Goal: Task Accomplishment & Management: Complete application form

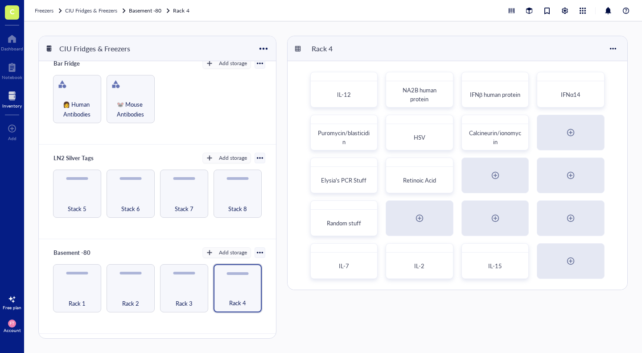
scroll to position [94, 0]
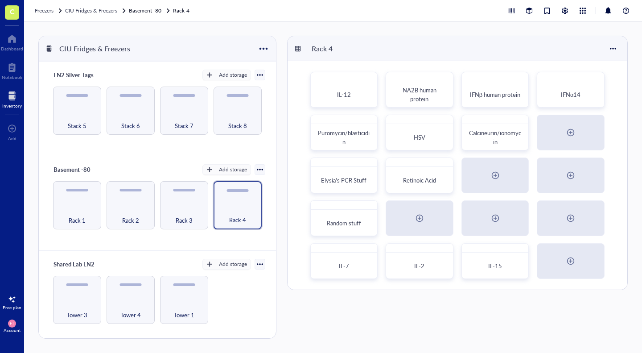
click at [120, 290] on div "Tower 4" at bounding box center [131, 300] width 48 height 48
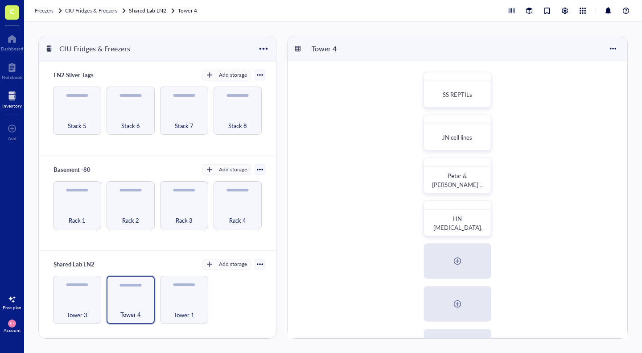
click at [76, 289] on div "Tower 3" at bounding box center [77, 300] width 48 height 48
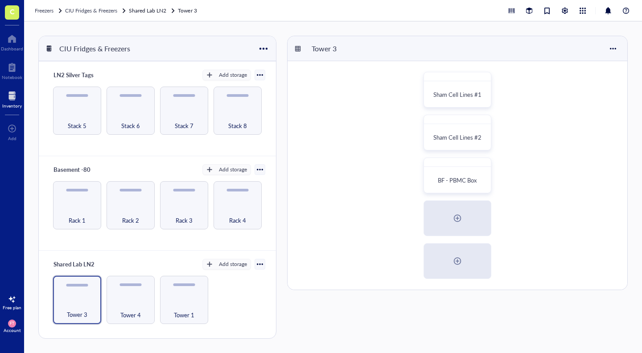
click at [123, 313] on span "Tower 4" at bounding box center [130, 315] width 21 height 10
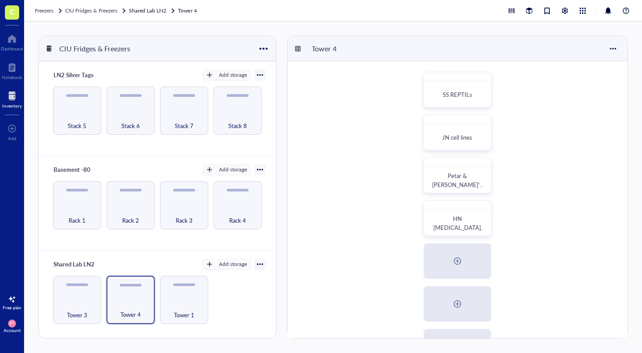
click at [453, 143] on div "JN cell lines" at bounding box center [458, 138] width 60 height 20
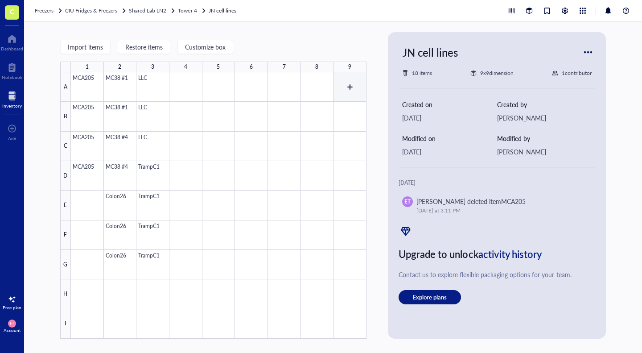
click at [344, 95] on div at bounding box center [219, 205] width 296 height 266
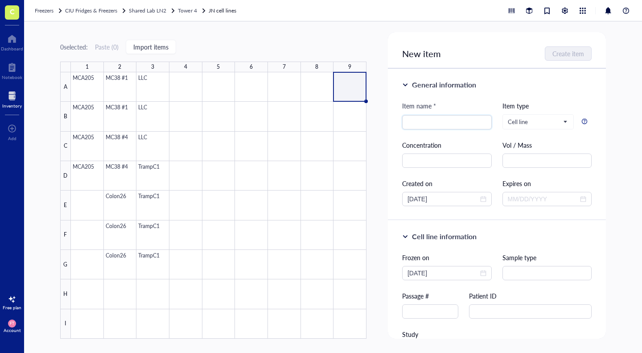
type input "F"
click at [532, 125] on span "Cell line" at bounding box center [537, 122] width 59 height 8
type input "PB054"
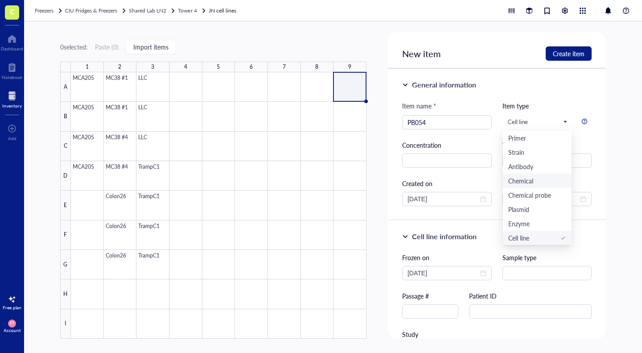
scroll to position [30, 0]
click at [567, 122] on div "Cell line" at bounding box center [538, 122] width 71 height 14
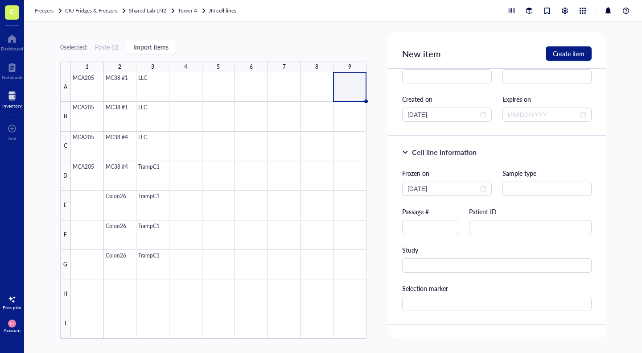
scroll to position [0, 0]
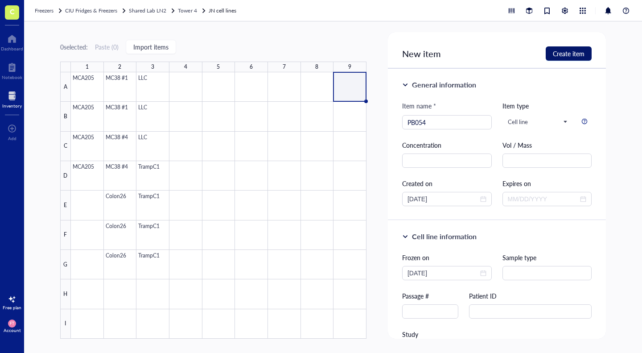
click at [562, 57] on span "Create item" at bounding box center [569, 53] width 32 height 7
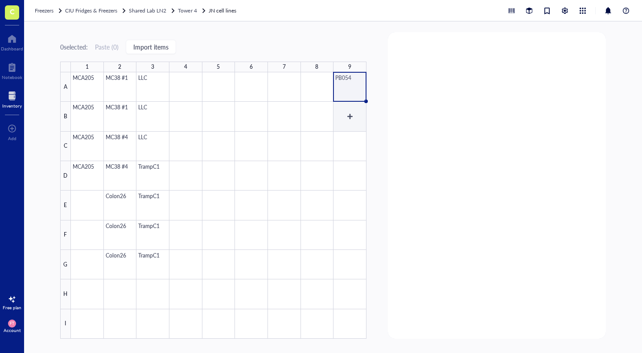
click at [356, 123] on div at bounding box center [219, 205] width 296 height 266
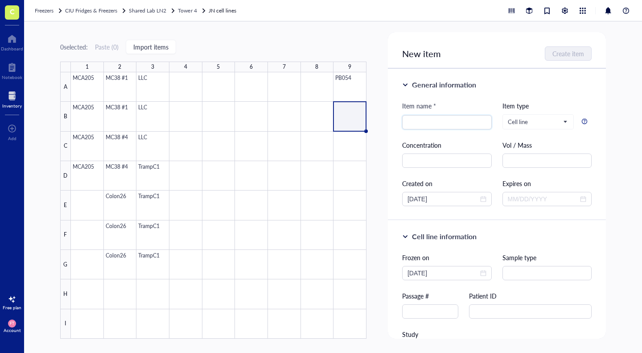
type input "p"
type input "PB056"
click at [565, 58] on button "Create item" at bounding box center [569, 53] width 46 height 14
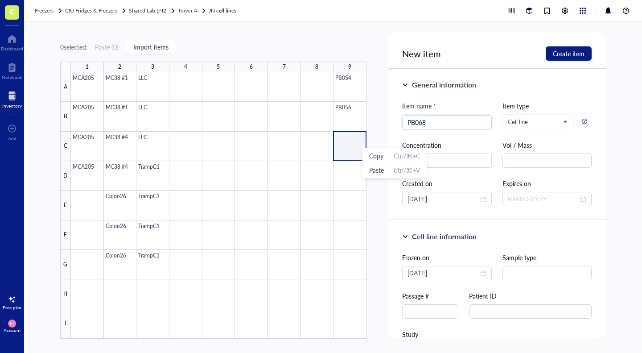
type input "PB068"
click at [557, 56] on span "Create item" at bounding box center [569, 53] width 32 height 7
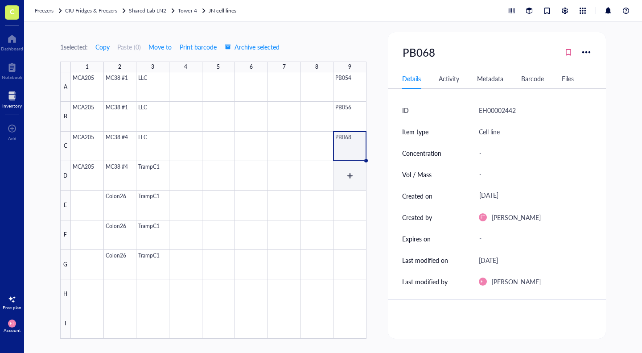
click at [360, 170] on div at bounding box center [219, 205] width 296 height 266
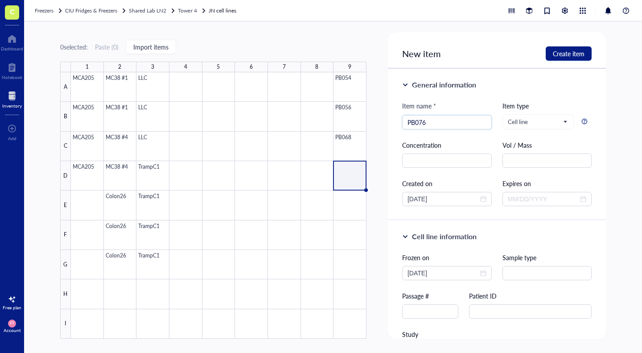
type input "PB076"
click at [558, 56] on span "Create item" at bounding box center [569, 53] width 32 height 7
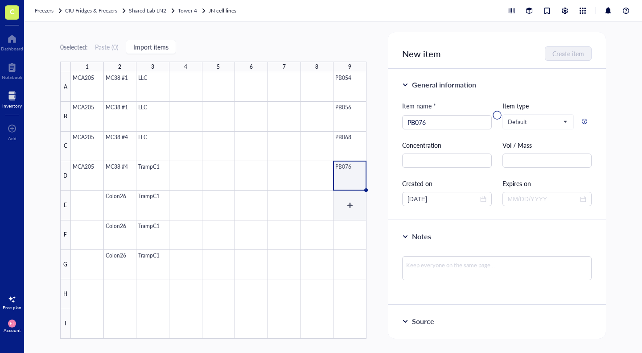
click at [356, 202] on div at bounding box center [219, 205] width 296 height 266
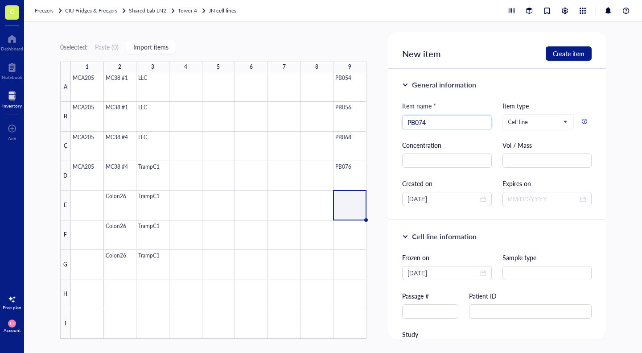
type input "PB074"
click at [579, 56] on span "Create item" at bounding box center [569, 53] width 32 height 7
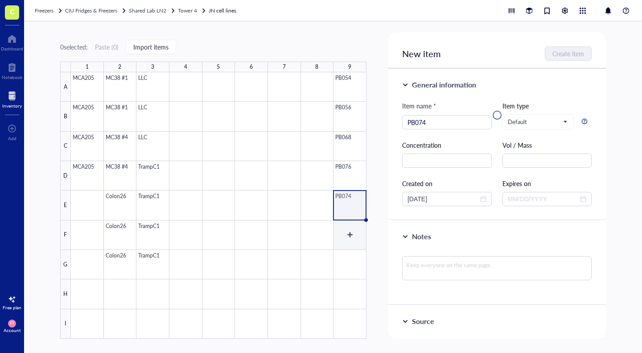
click at [351, 239] on div at bounding box center [219, 205] width 296 height 266
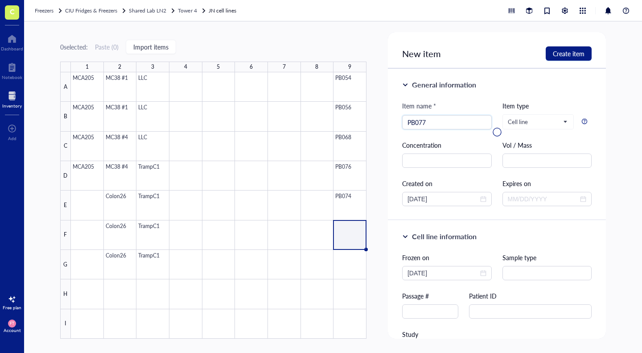
type input "PB077"
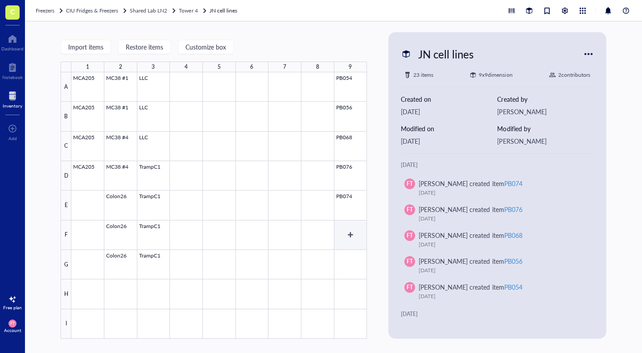
click at [344, 228] on div at bounding box center [219, 205] width 296 height 266
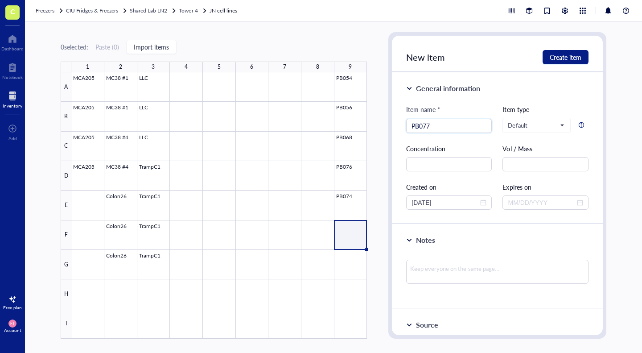
type input "PB077"
click at [561, 62] on button "Create item" at bounding box center [566, 57] width 46 height 14
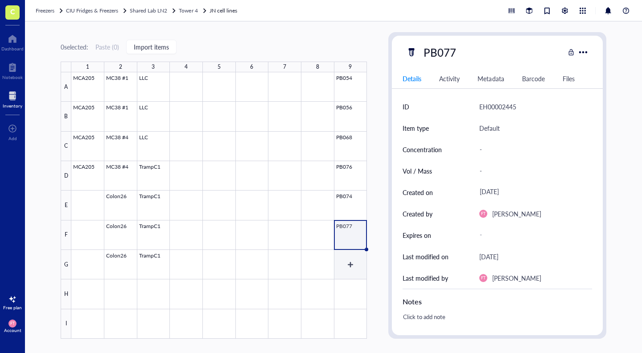
click at [356, 270] on div at bounding box center [219, 205] width 296 height 266
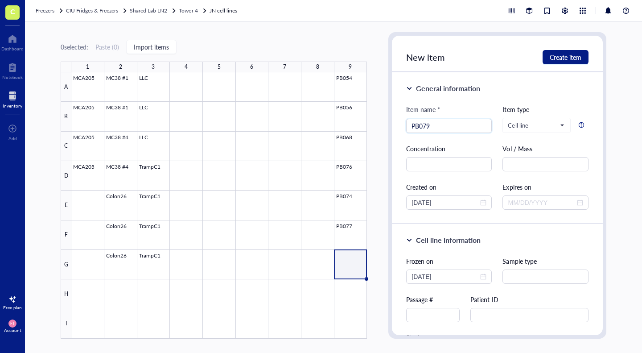
type input "PB079"
click at [559, 63] on button "Create item" at bounding box center [566, 57] width 46 height 14
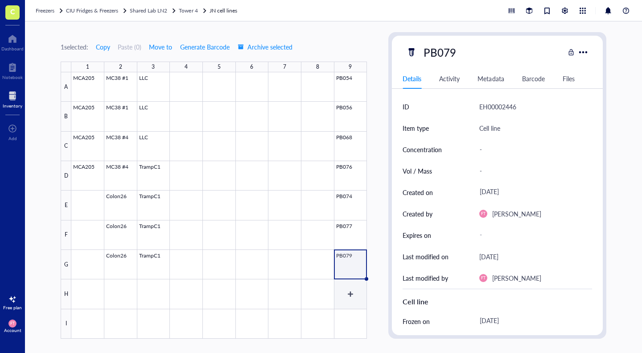
click at [351, 296] on div at bounding box center [219, 205] width 296 height 266
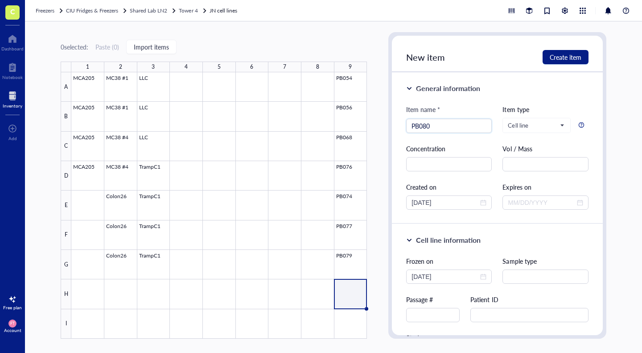
type input "PB080"
click at [564, 58] on span "Create item" at bounding box center [566, 57] width 32 height 7
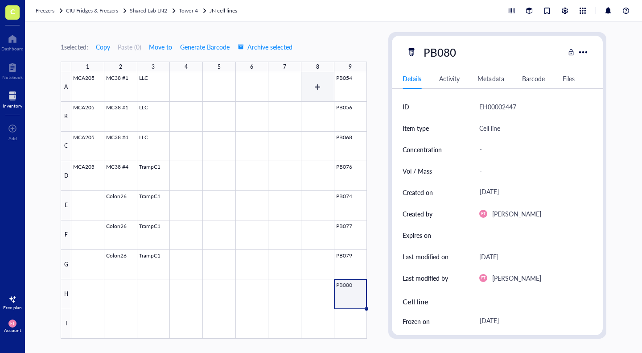
click at [303, 93] on div at bounding box center [219, 205] width 296 height 266
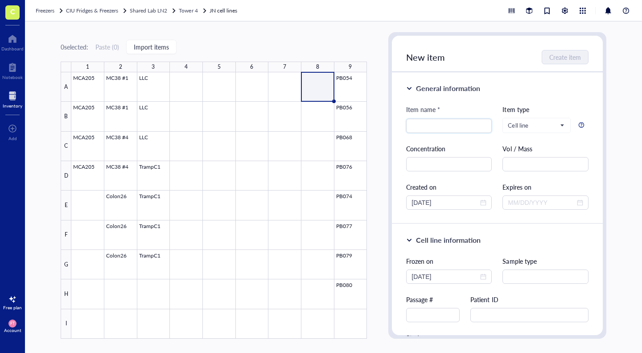
click at [334, 85] on div at bounding box center [219, 205] width 296 height 266
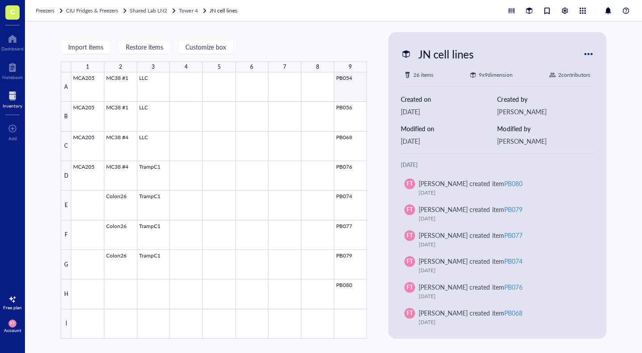
click at [338, 85] on div at bounding box center [219, 205] width 296 height 266
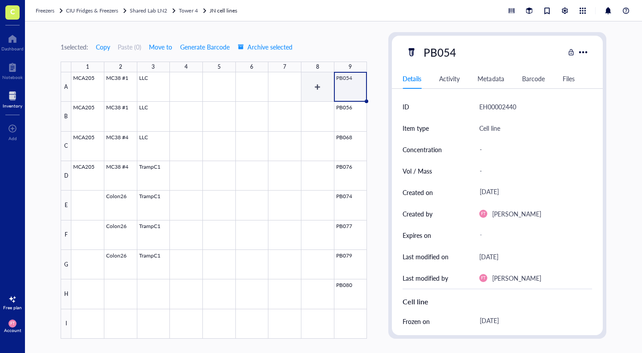
click at [310, 83] on div at bounding box center [219, 205] width 296 height 266
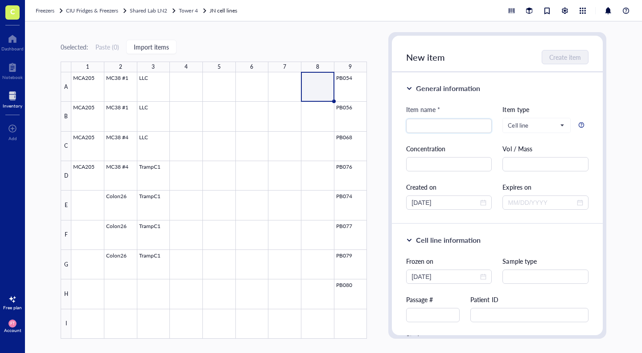
paste input "p"
type input "p"
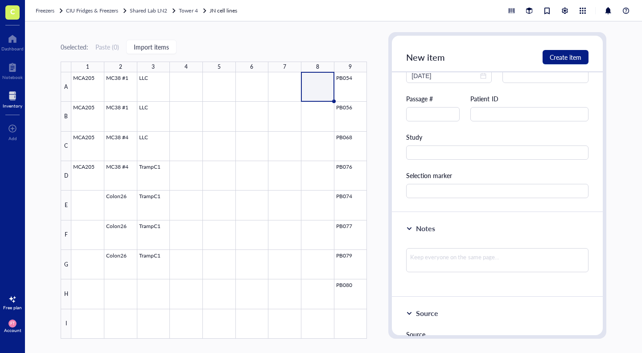
scroll to position [153, 0]
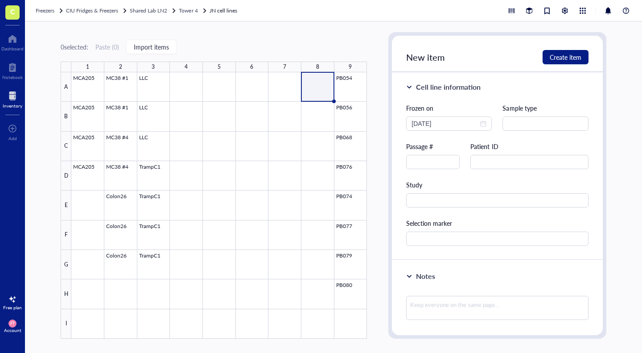
type input "PB054"
click at [564, 52] on button "Create item" at bounding box center [566, 57] width 46 height 14
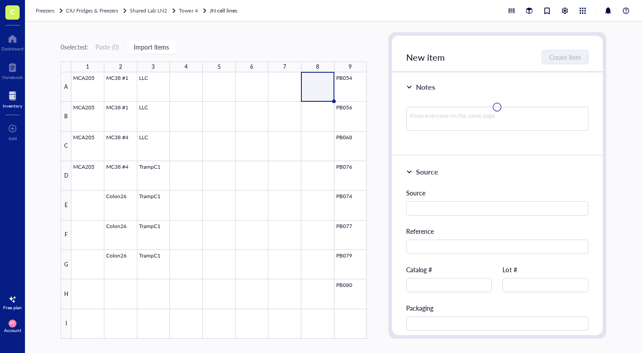
scroll to position [0, 0]
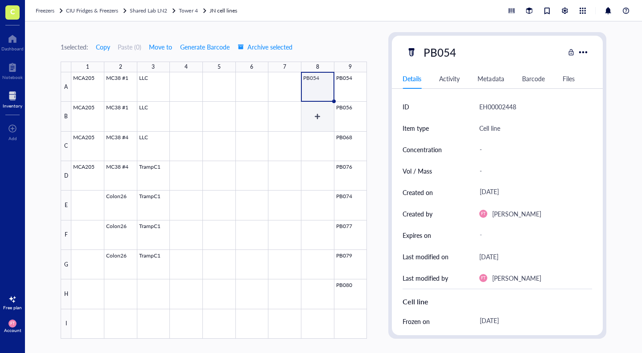
click at [328, 117] on div at bounding box center [219, 205] width 296 height 266
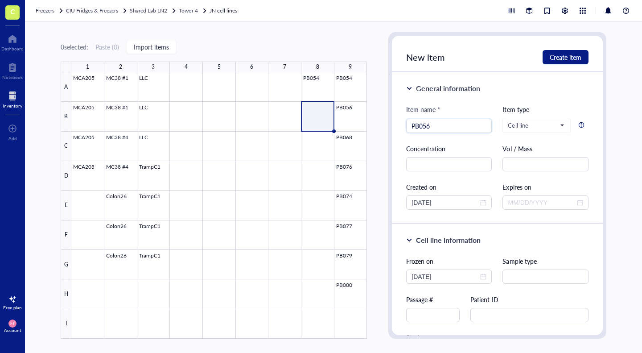
type input "PB056"
click at [576, 56] on span "Create item" at bounding box center [566, 57] width 32 height 7
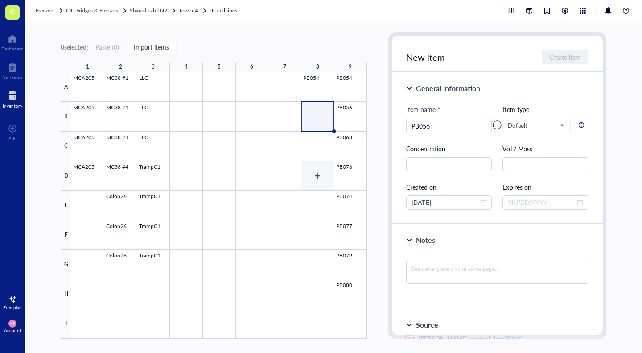
click at [323, 170] on div at bounding box center [219, 205] width 296 height 266
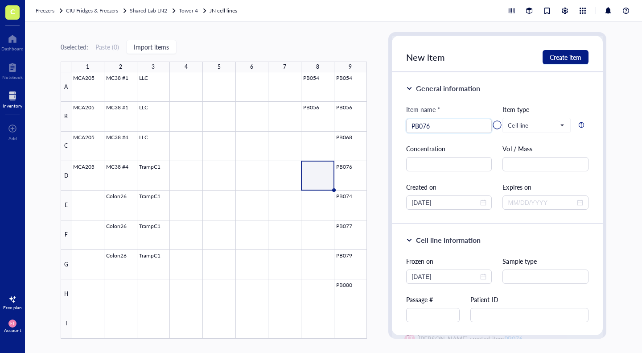
type input "PB076"
click at [547, 58] on div at bounding box center [497, 125] width 211 height 178
click at [570, 59] on div at bounding box center [497, 125] width 211 height 178
click at [507, 61] on div at bounding box center [497, 125] width 211 height 178
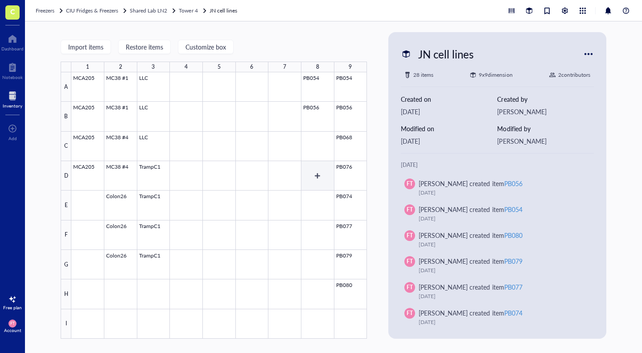
click at [309, 171] on div at bounding box center [219, 205] width 296 height 266
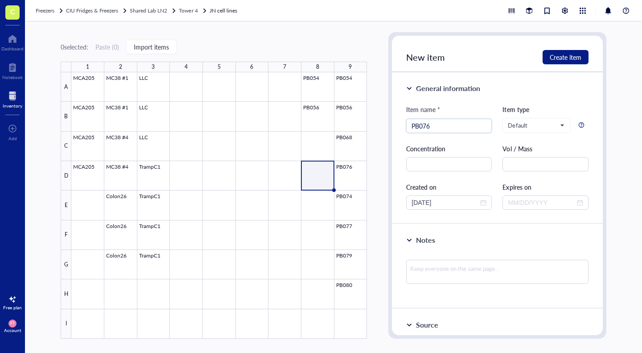
type input "PB076"
click at [564, 51] on button "Create item" at bounding box center [566, 57] width 46 height 14
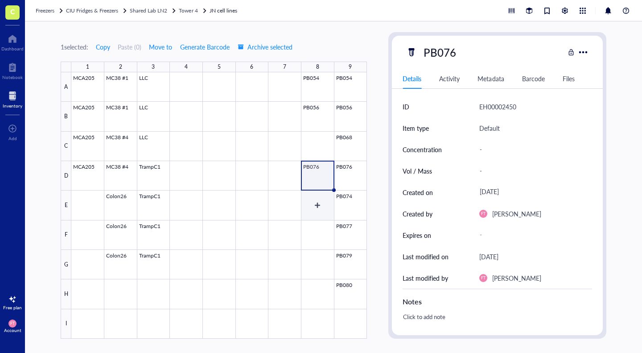
click at [316, 203] on div at bounding box center [219, 205] width 296 height 266
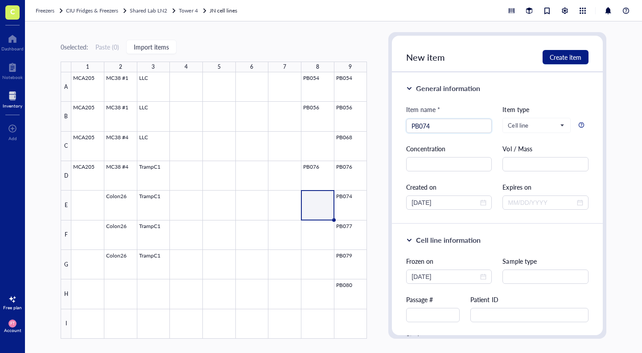
type input "PB074"
click at [556, 60] on span "Create item" at bounding box center [566, 57] width 32 height 7
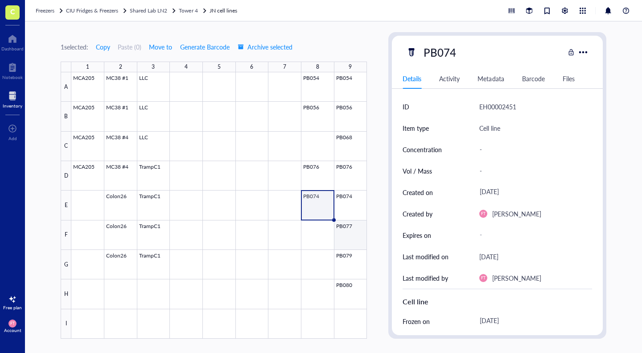
click at [290, 231] on div at bounding box center [219, 205] width 296 height 266
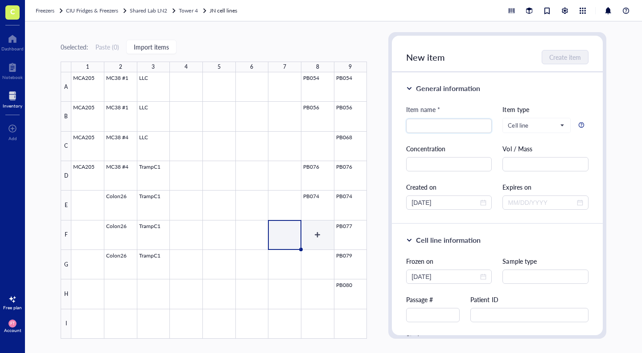
click at [324, 239] on div at bounding box center [219, 205] width 296 height 266
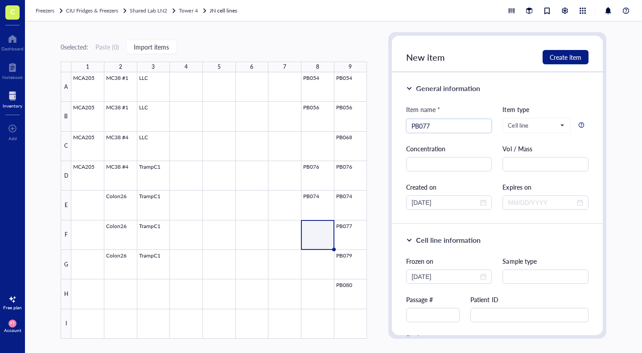
type input "PB077"
click at [556, 62] on button "Create item" at bounding box center [566, 57] width 46 height 14
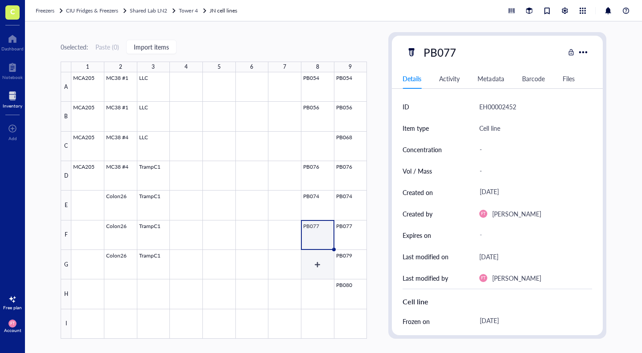
click at [315, 271] on div at bounding box center [219, 205] width 296 height 266
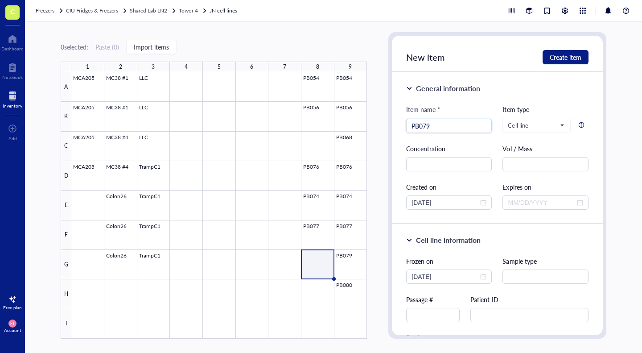
type input "PB079"
click at [569, 48] on div "New item Create item" at bounding box center [497, 54] width 211 height 37
click at [570, 54] on span "Create item" at bounding box center [566, 57] width 32 height 7
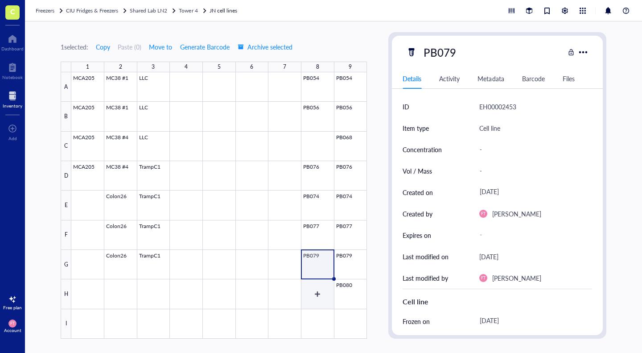
click at [326, 296] on div at bounding box center [219, 205] width 296 height 266
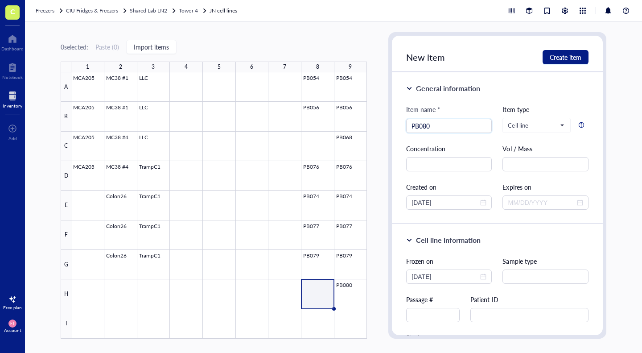
type input "PB080"
click at [572, 55] on span "Create item" at bounding box center [566, 57] width 32 height 7
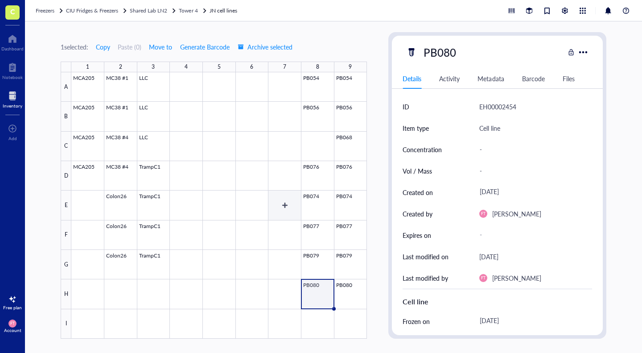
click at [273, 215] on div at bounding box center [219, 205] width 296 height 266
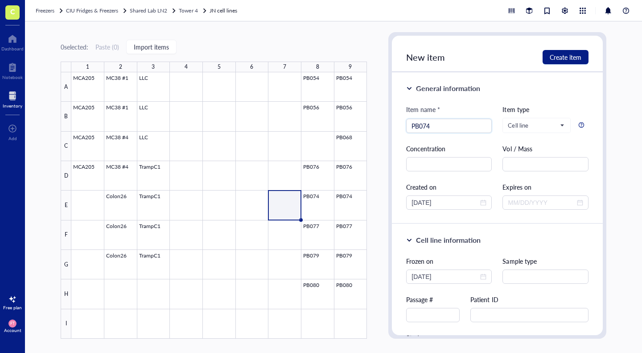
type input "PB074"
click at [564, 57] on span "Create item" at bounding box center [566, 57] width 32 height 7
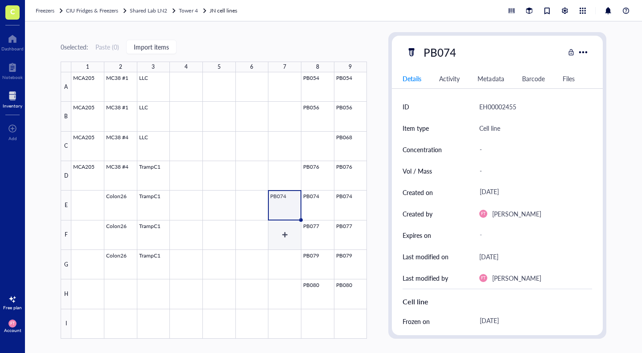
click at [284, 238] on div at bounding box center [219, 205] width 296 height 266
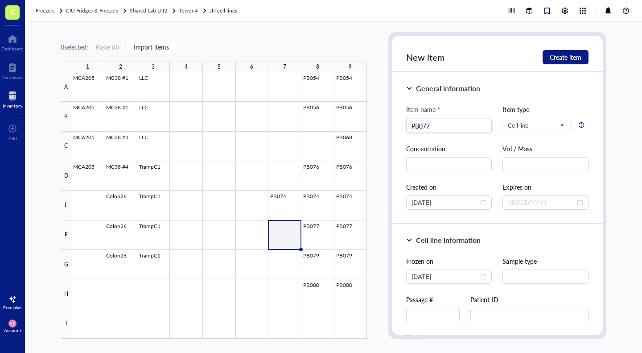
type input "PB077"
click at [568, 55] on span "Create item" at bounding box center [566, 57] width 32 height 7
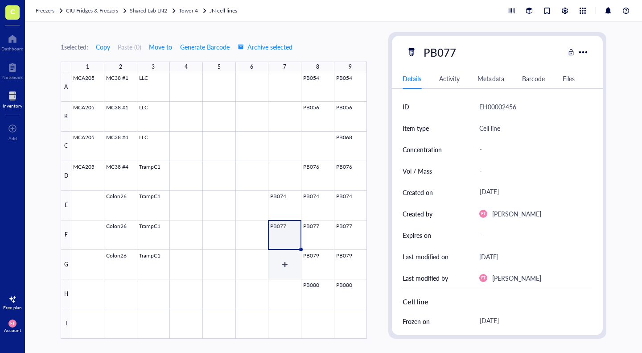
click at [289, 267] on div at bounding box center [219, 205] width 296 height 266
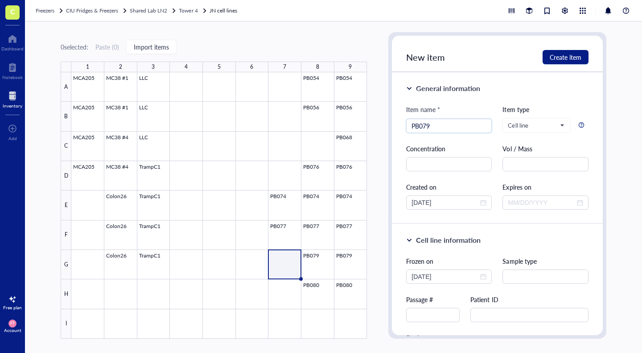
type input "PB079"
click at [572, 50] on button "Create item" at bounding box center [566, 57] width 46 height 14
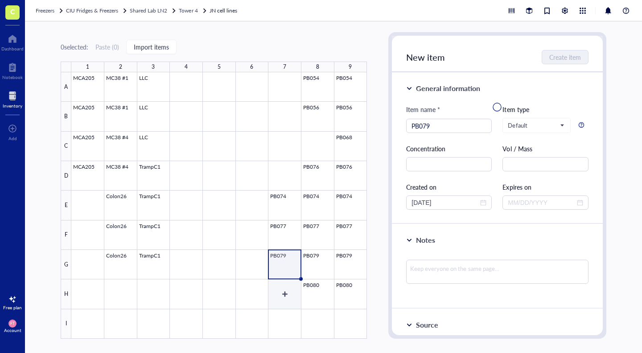
click at [290, 293] on div at bounding box center [219, 205] width 296 height 266
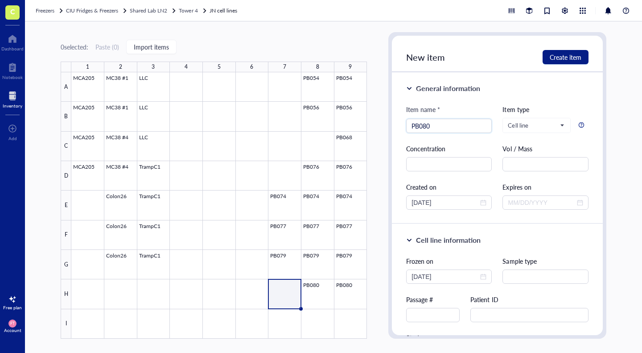
type input "PB080"
click at [572, 57] on span "Create item" at bounding box center [566, 57] width 32 height 7
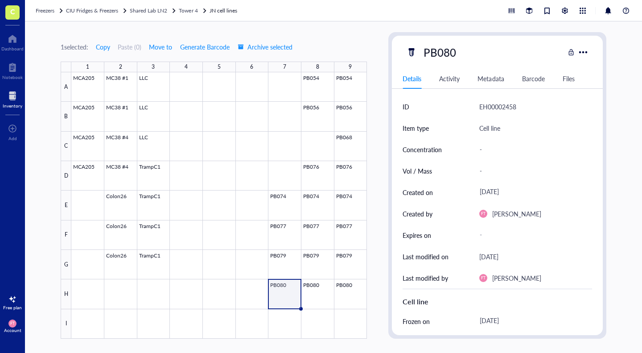
click at [192, 11] on span "Tower 4" at bounding box center [188, 11] width 19 height 8
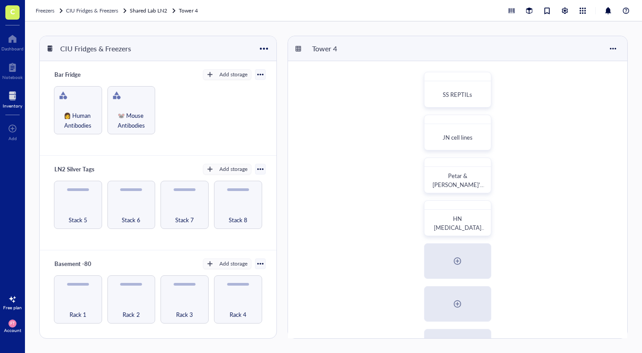
click at [461, 97] on span "SS REPTILs" at bounding box center [457, 94] width 29 height 8
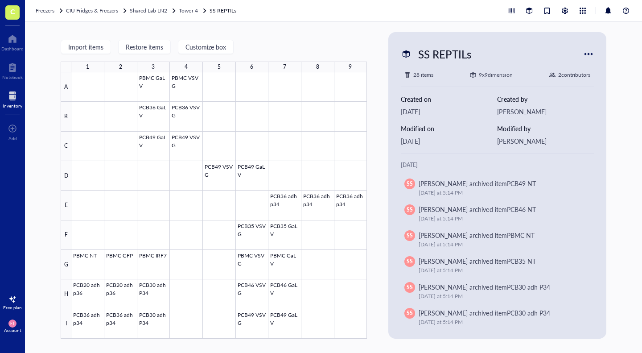
click at [197, 13] on span "Tower 4" at bounding box center [188, 11] width 19 height 8
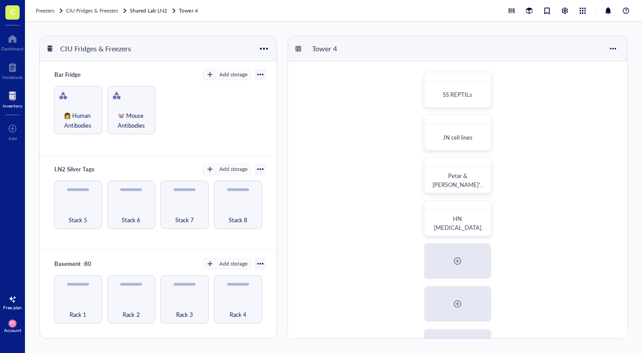
click at [461, 182] on span "Petar & [PERSON_NAME]'s Cell Lines" at bounding box center [459, 184] width 52 height 26
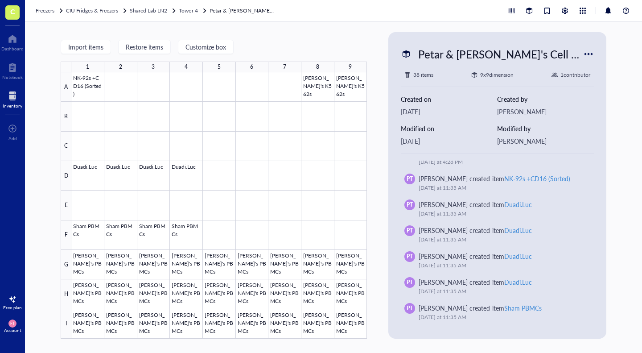
scroll to position [1048, 0]
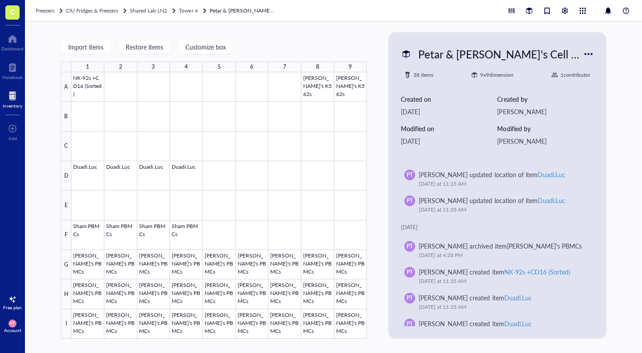
click at [198, 13] on span "Tower 4" at bounding box center [188, 11] width 19 height 8
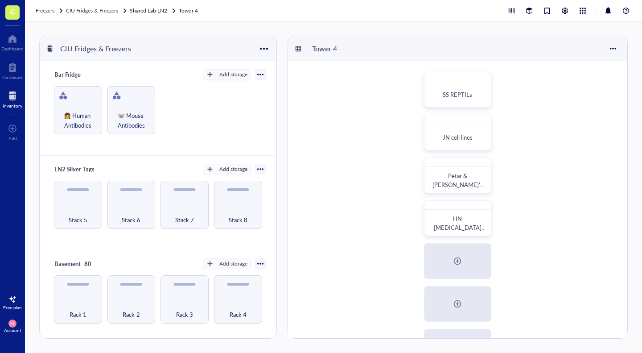
scroll to position [94, 0]
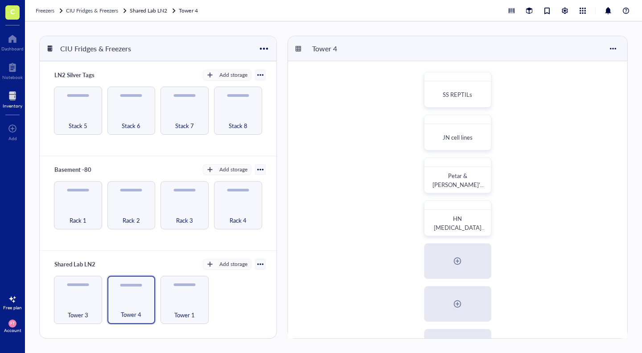
click at [136, 291] on div "Tower 4" at bounding box center [132, 300] width 48 height 48
click at [464, 219] on span "HN [MEDICAL_DATA] Cell Lines" at bounding box center [460, 227] width 52 height 26
